Goal: Information Seeking & Learning: Learn about a topic

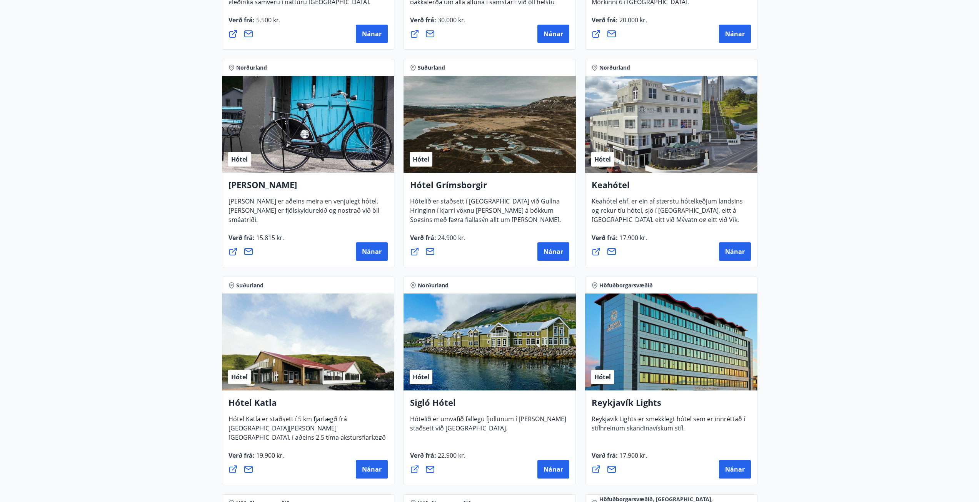
scroll to position [308, 0]
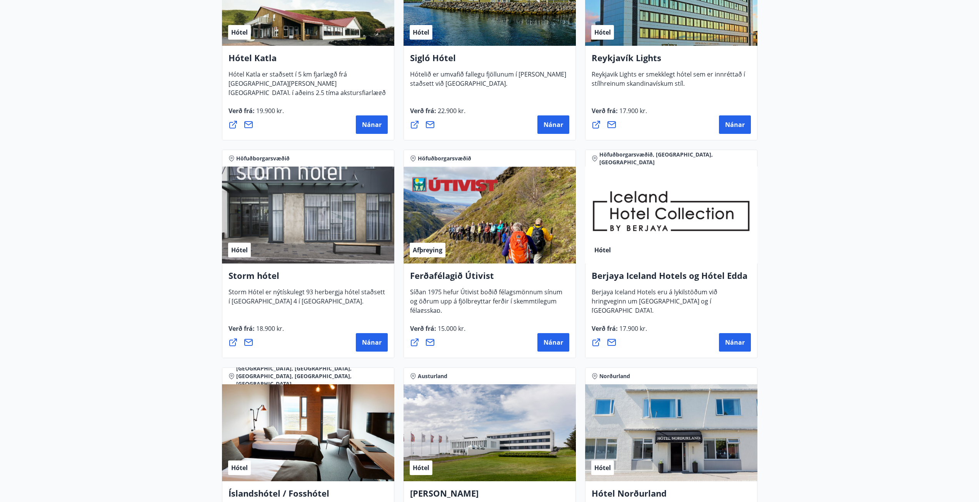
scroll to position [770, 0]
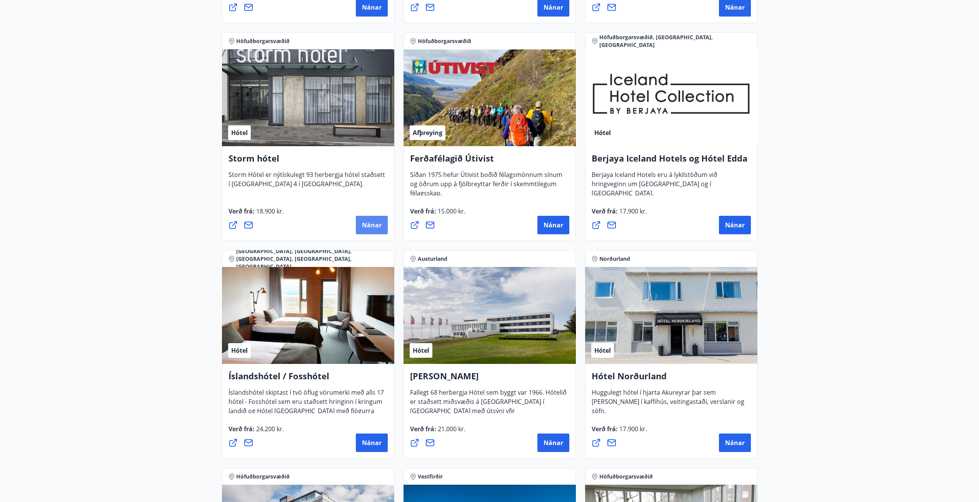
click at [374, 227] on span "Nánar" at bounding box center [372, 225] width 20 height 8
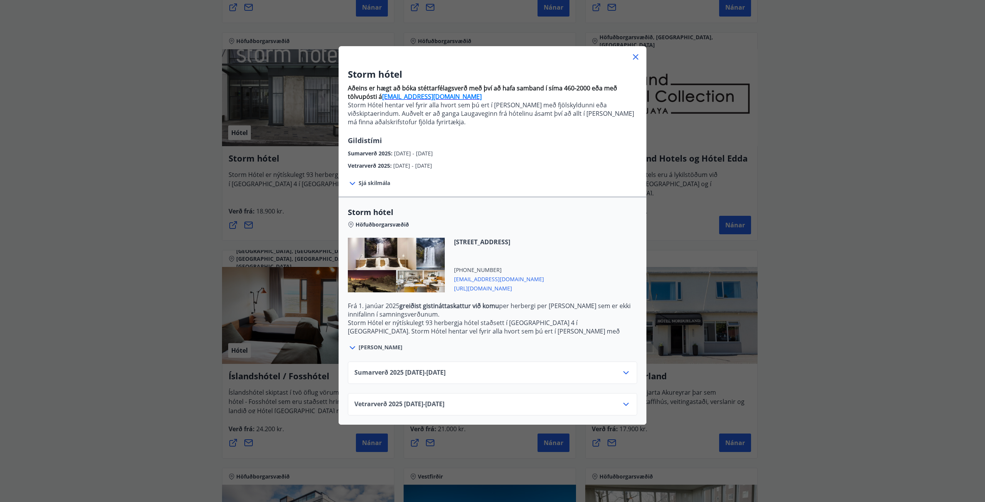
click at [376, 383] on div "Sumarverð [PHONE_NUMBER][DATE] - [DATE]" at bounding box center [492, 375] width 276 height 15
click at [379, 379] on div "Sumarverð [PHONE_NUMBER][DATE] - [DATE]" at bounding box center [492, 375] width 276 height 15
click at [623, 370] on icon at bounding box center [626, 372] width 9 height 9
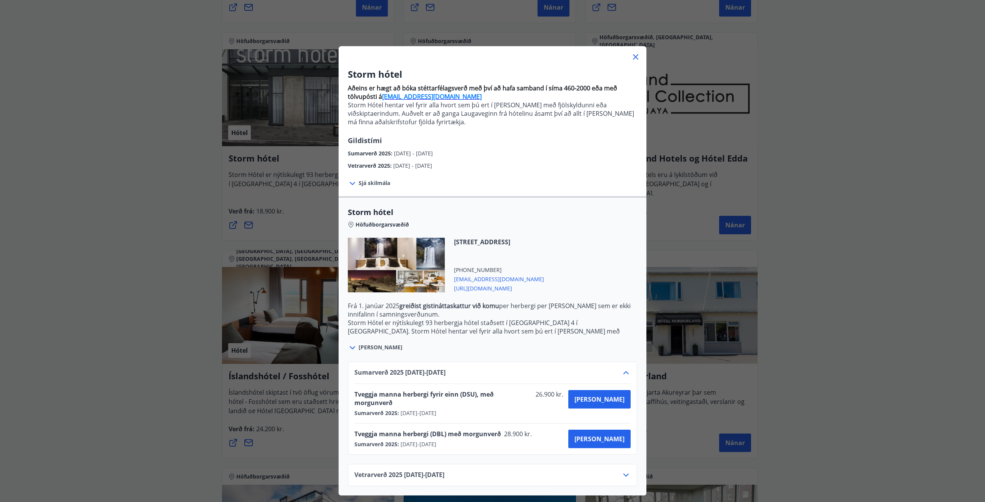
click at [626, 471] on icon at bounding box center [626, 475] width 9 height 9
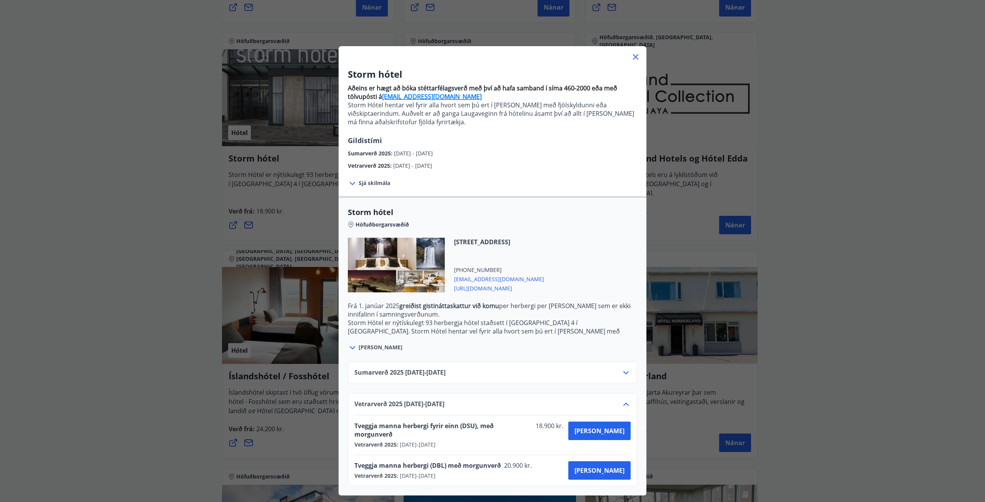
click at [627, 363] on div "Sumarverð [PHONE_NUMBER][DATE] - [DATE]" at bounding box center [492, 373] width 289 height 22
click at [122, 232] on div "Storm hótel Aðeins er hægt að bóka stéttarfélagsverð með því að hafa samband í …" at bounding box center [492, 251] width 985 height 502
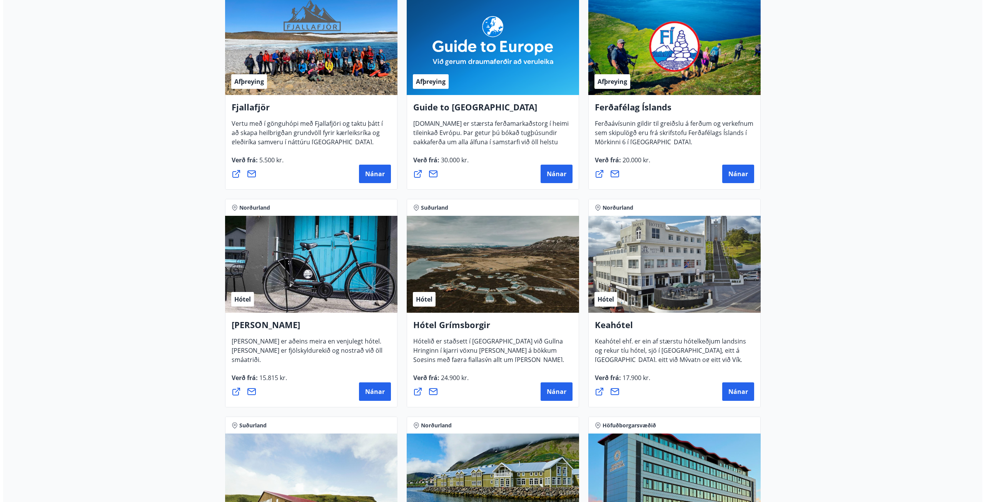
scroll to position [154, 0]
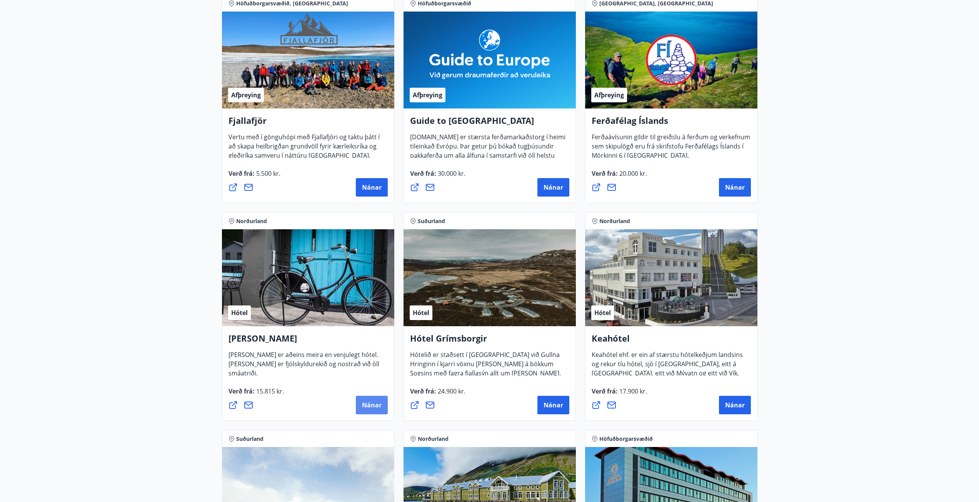
click at [379, 413] on button "Nánar" at bounding box center [372, 405] width 32 height 18
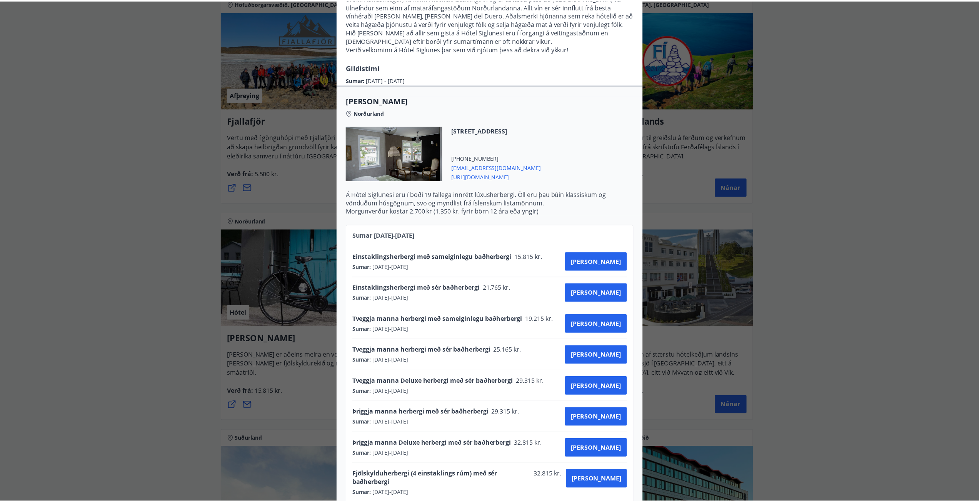
scroll to position [180, 0]
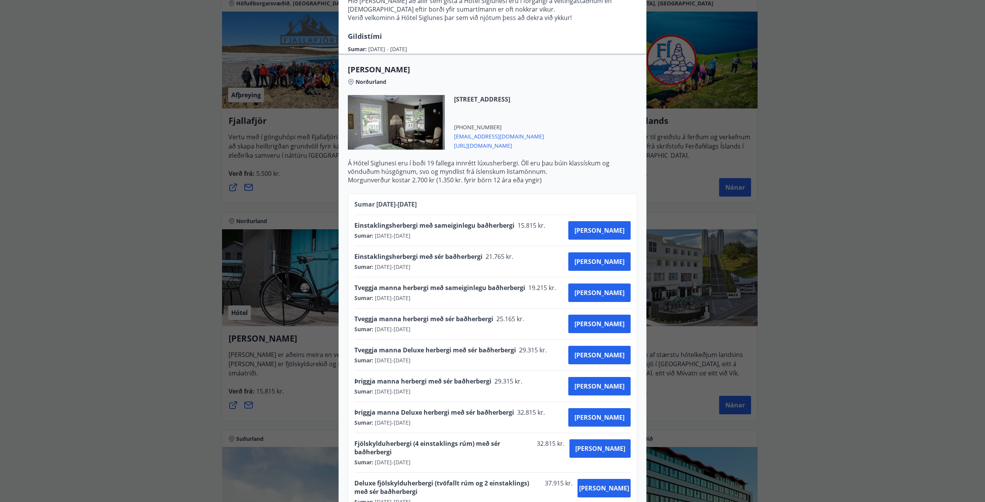
click at [190, 266] on div "Hótel Siglunes Ef þú hefur áhuga á að gista á fallegu og persónulegu hóteli sem…" at bounding box center [492, 71] width 985 height 502
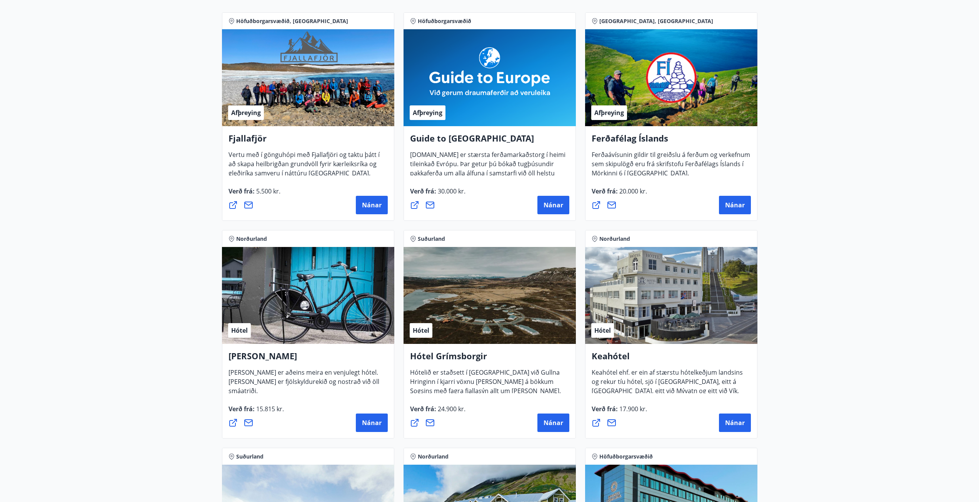
scroll to position [269, 0]
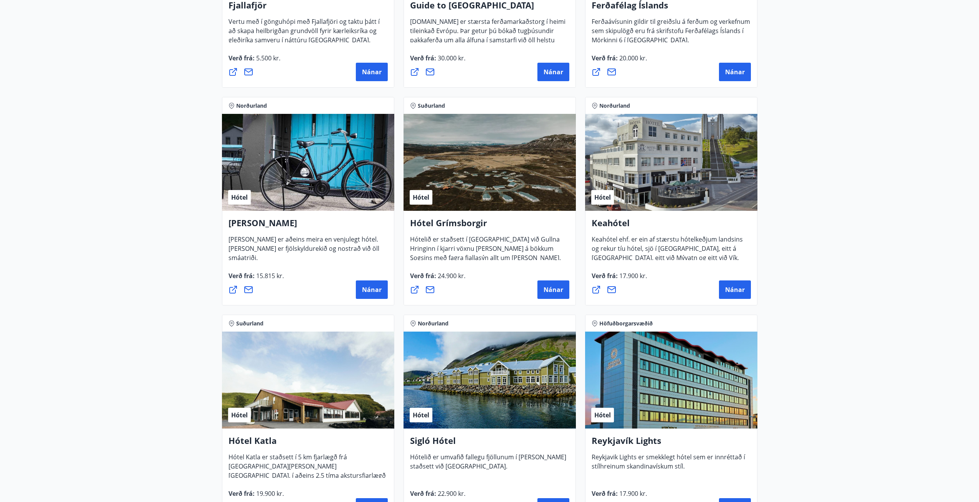
click at [440, 397] on div "Hótel" at bounding box center [490, 380] width 172 height 97
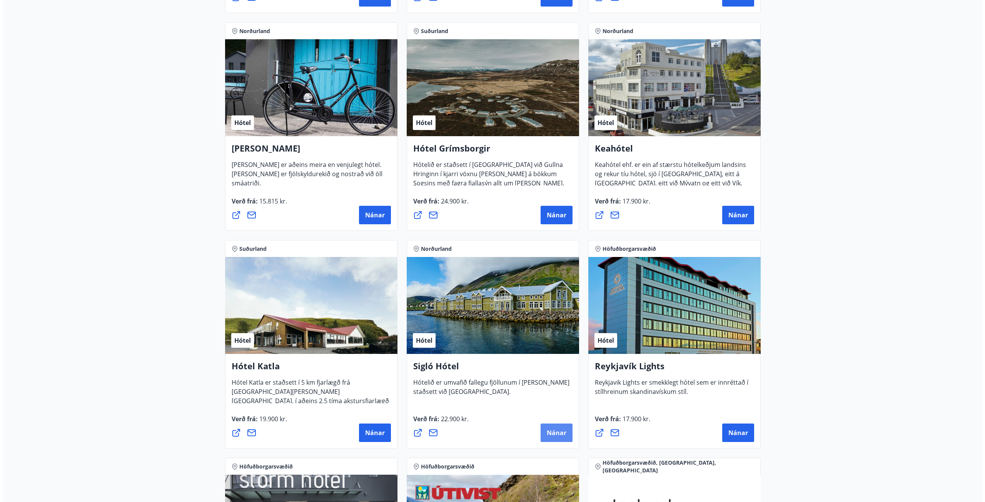
scroll to position [346, 0]
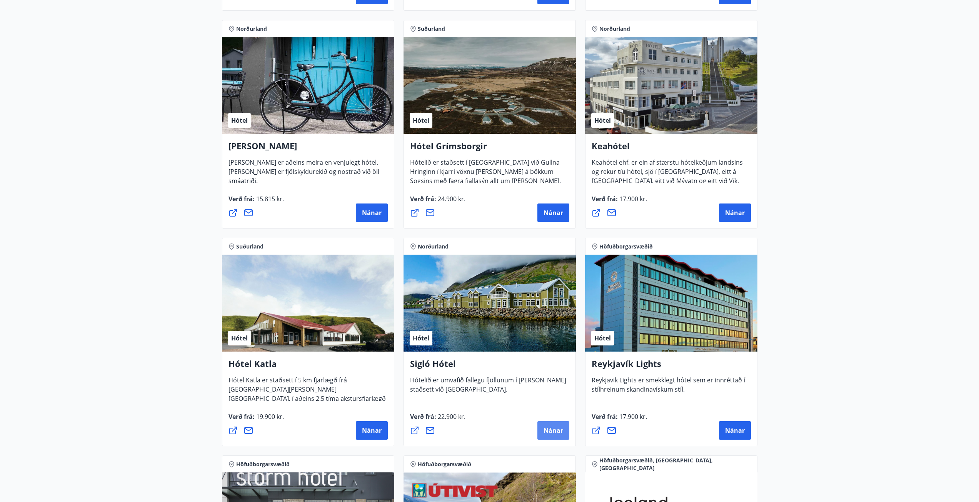
click at [567, 428] on button "Nánar" at bounding box center [554, 430] width 32 height 18
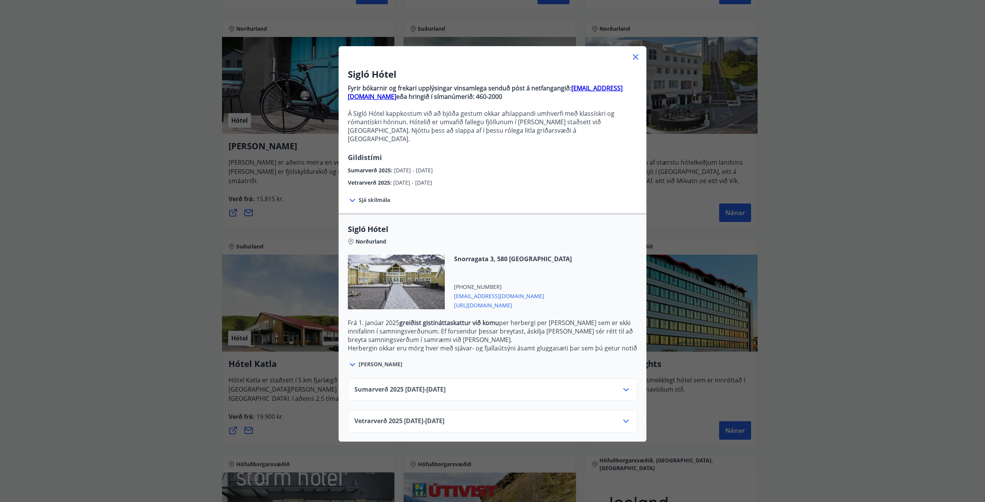
click at [558, 418] on div "Vetrarverð [PHONE_NUMBER][DATE] - [DATE]" at bounding box center [492, 424] width 276 height 15
click at [632, 418] on div "Vetrarverð [PHONE_NUMBER][DATE] - [DATE]" at bounding box center [492, 421] width 289 height 22
click at [627, 417] on icon at bounding box center [626, 421] width 9 height 9
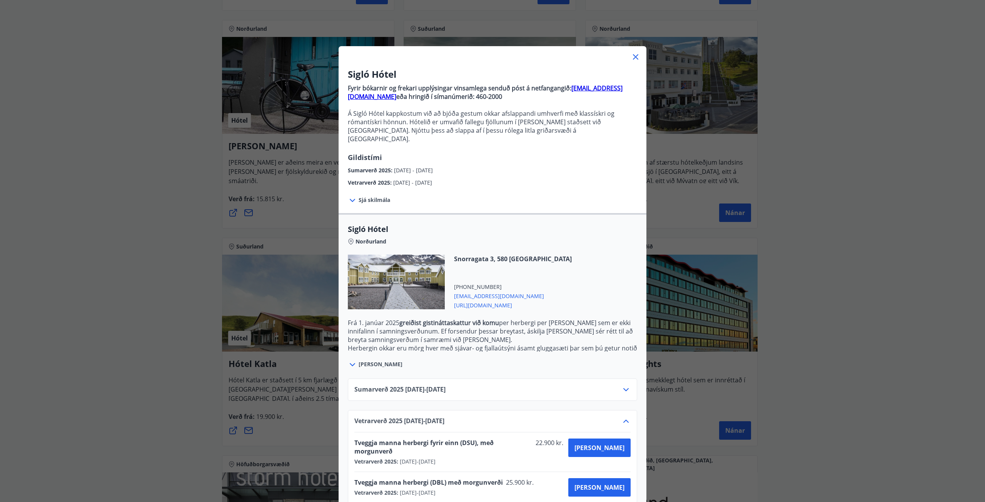
click at [570, 385] on div "Sumarverð [PHONE_NUMBER][DATE] - [DATE]" at bounding box center [492, 392] width 276 height 15
click at [623, 385] on icon at bounding box center [626, 389] width 9 height 9
